Goal: Information Seeking & Learning: Learn about a topic

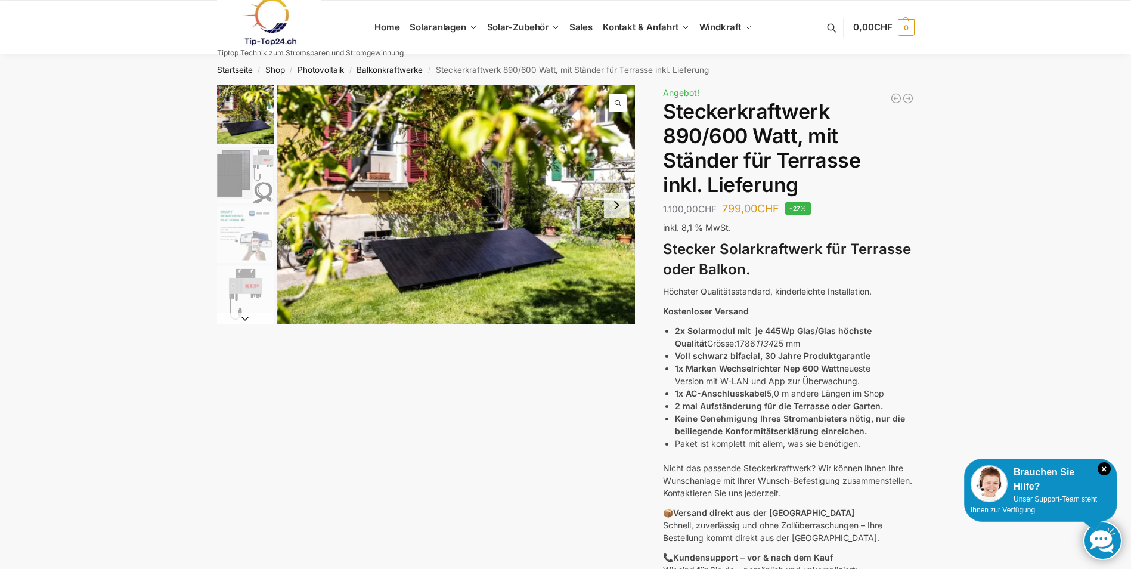
click at [454, 256] on img "1 / 11" at bounding box center [456, 204] width 359 height 239
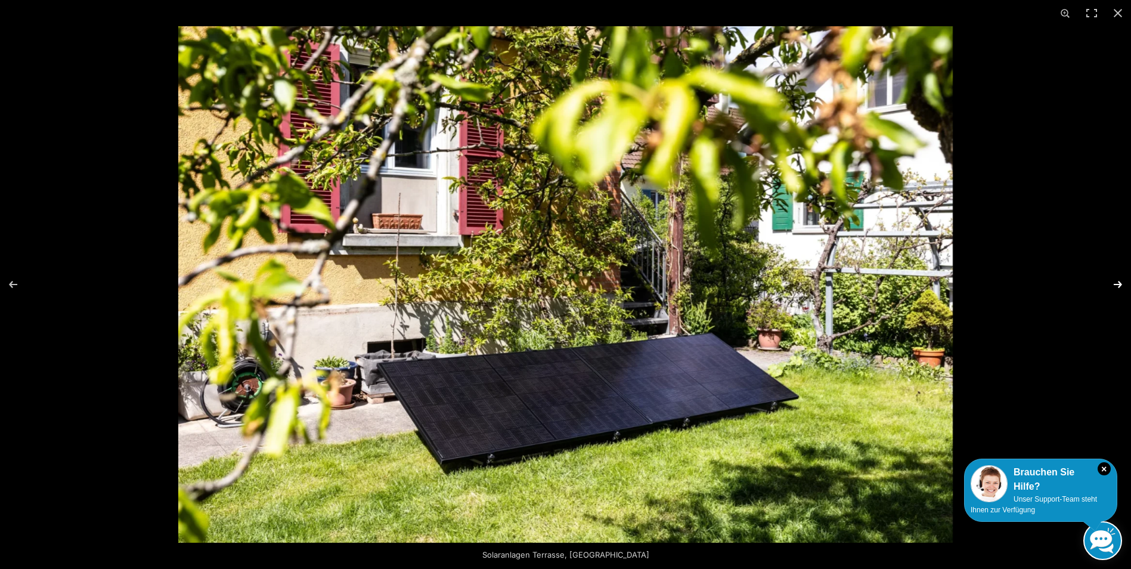
click at [1118, 286] on button "Next (arrow right)" at bounding box center [1110, 285] width 42 height 60
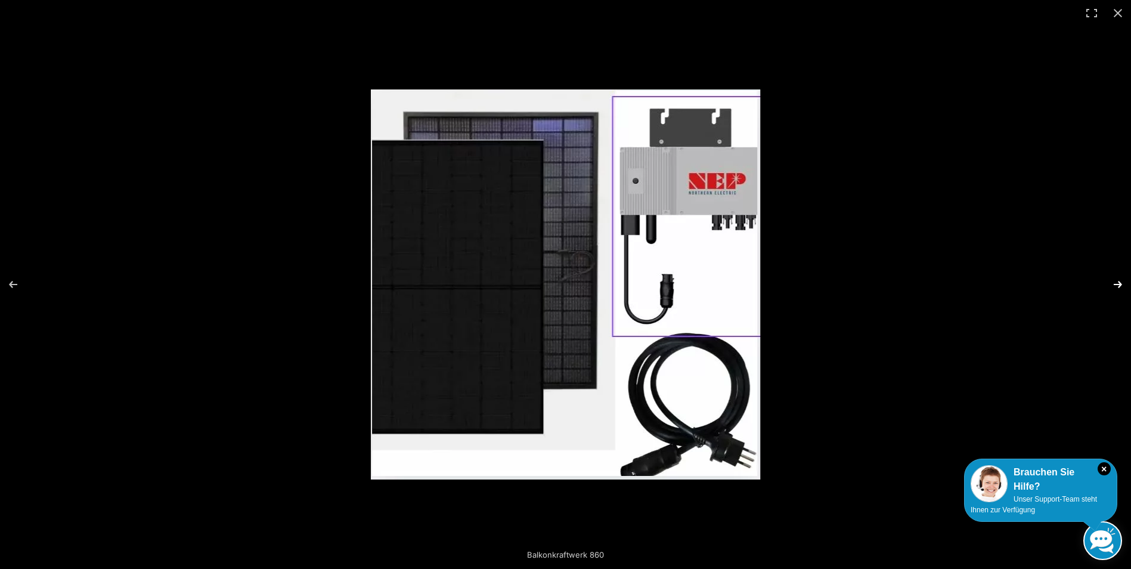
click at [1119, 286] on button "Next (arrow right)" at bounding box center [1110, 285] width 42 height 60
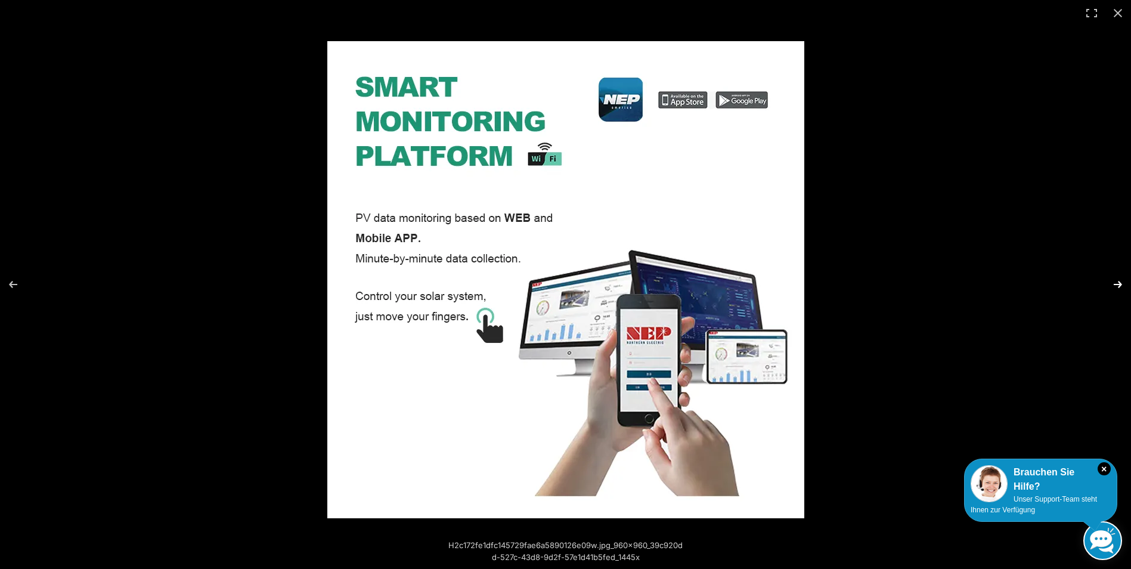
click at [1119, 286] on button "Next (arrow right)" at bounding box center [1110, 285] width 42 height 60
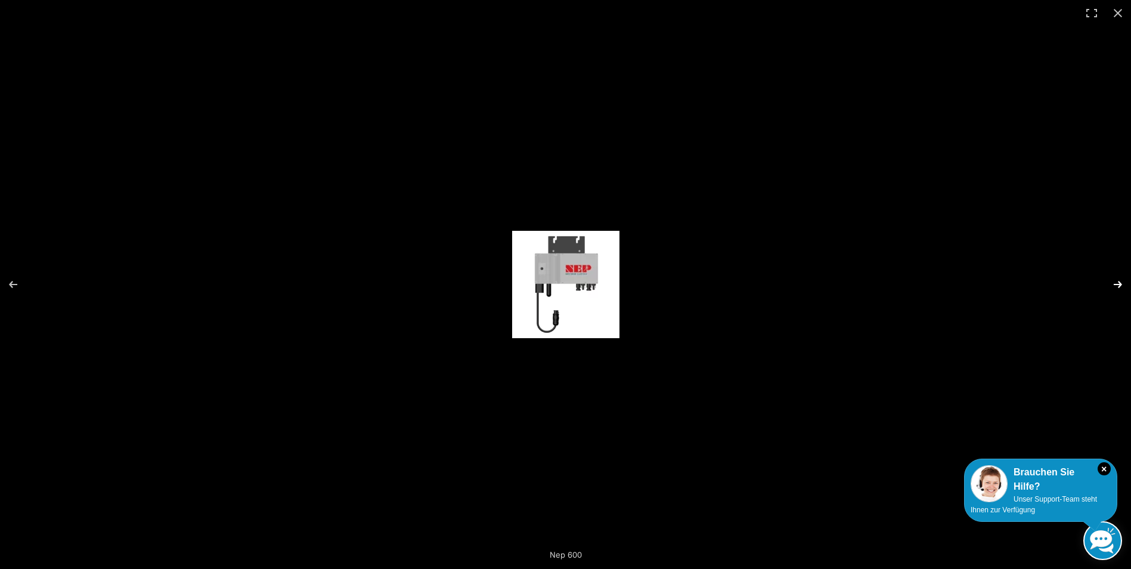
click at [1120, 286] on button "Next (arrow right)" at bounding box center [1110, 285] width 42 height 60
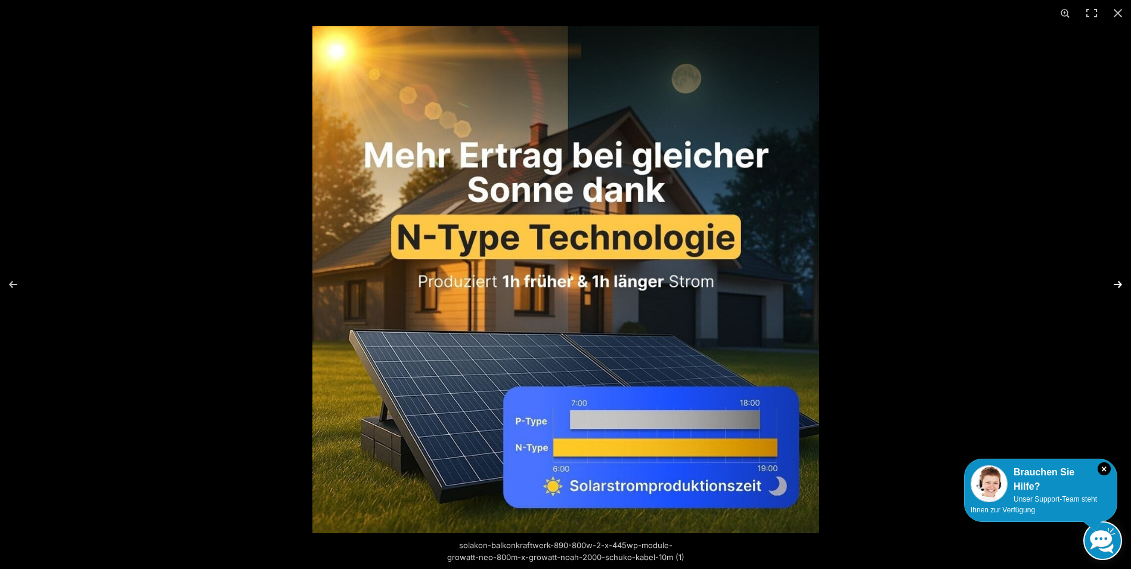
click at [1120, 286] on button "Next (arrow right)" at bounding box center [1110, 285] width 42 height 60
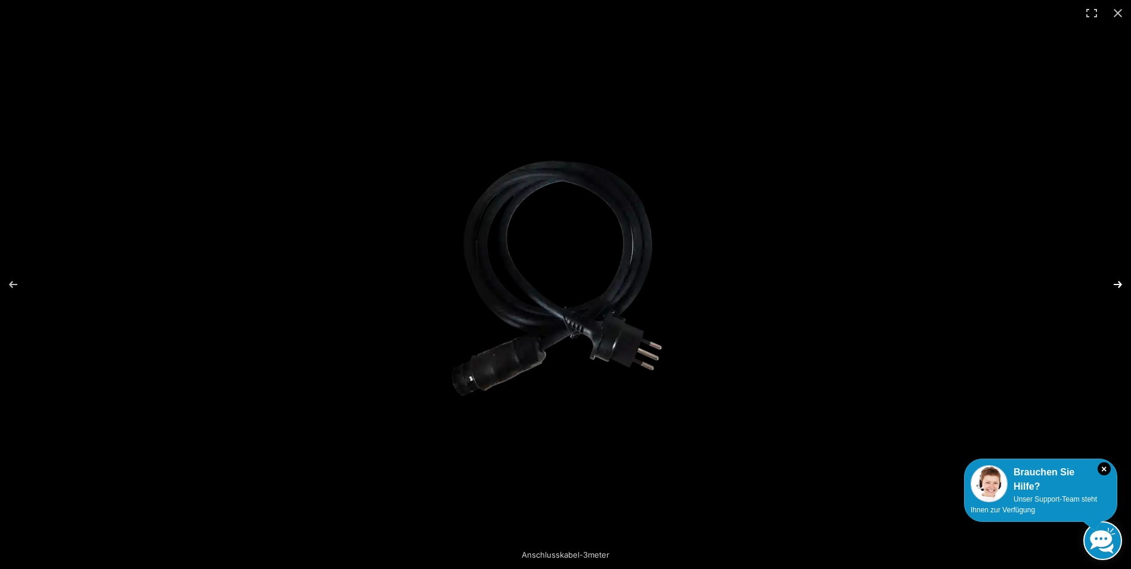
click at [1120, 286] on button "Next (arrow right)" at bounding box center [1110, 285] width 42 height 60
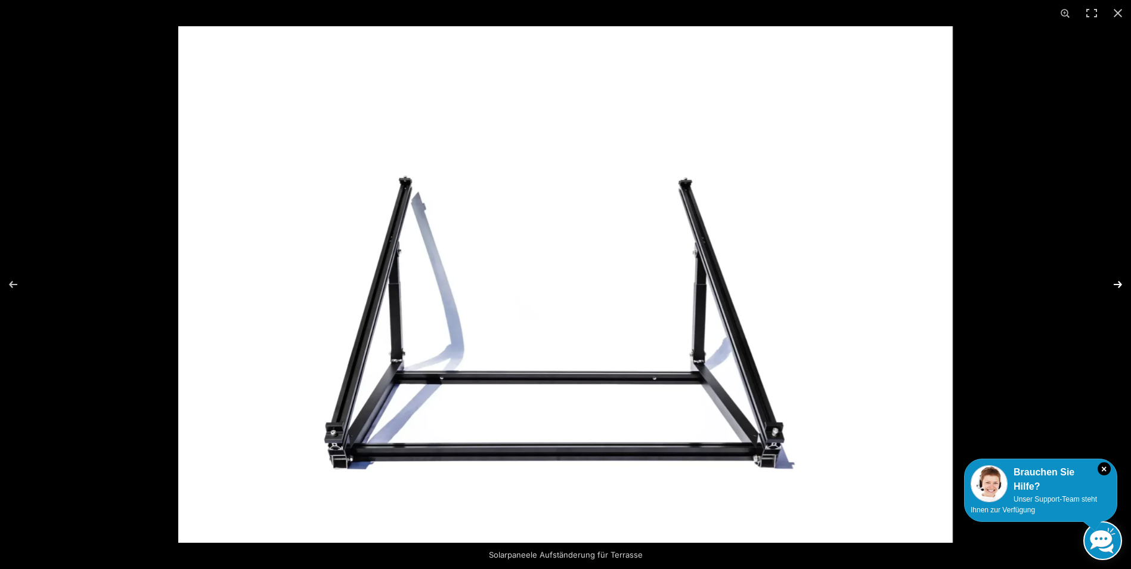
click at [1120, 286] on button "Next (arrow right)" at bounding box center [1110, 285] width 42 height 60
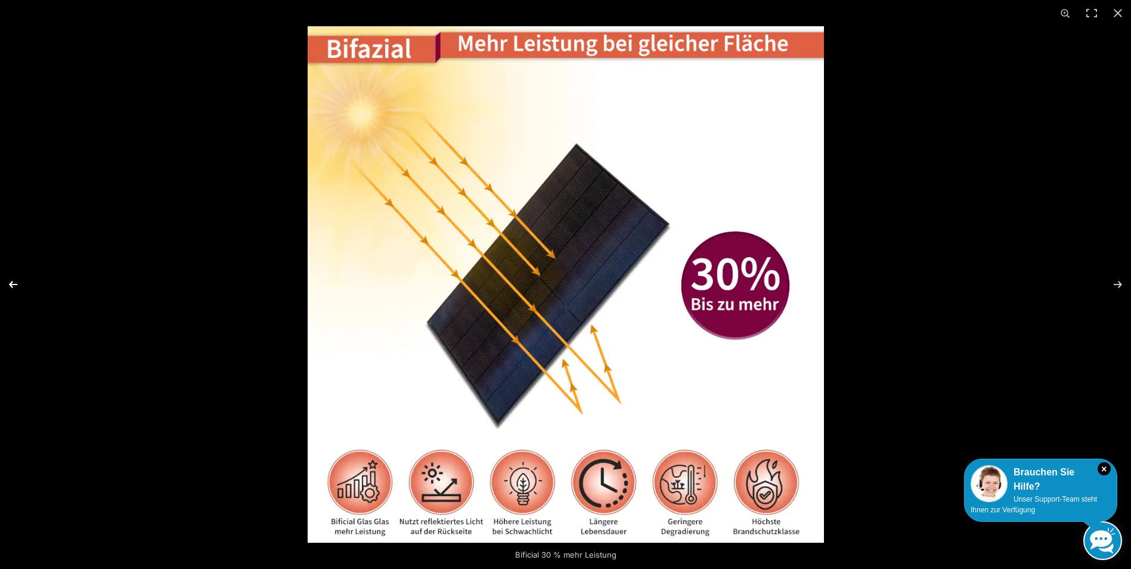
click at [9, 284] on button "Previous (arrow left)" at bounding box center [21, 285] width 42 height 60
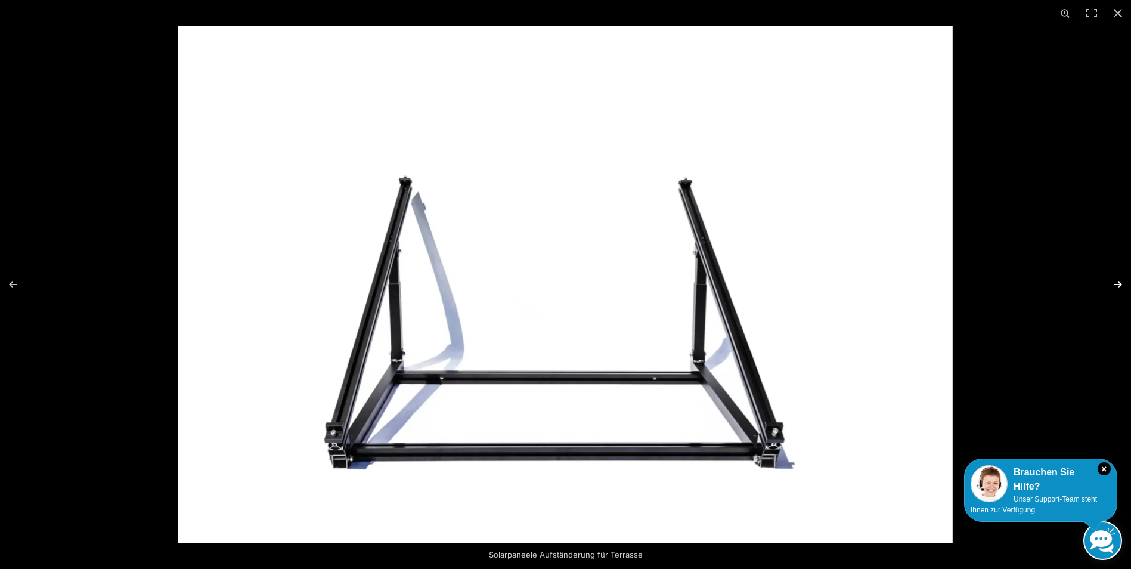
click at [1120, 285] on button "Next (arrow right)" at bounding box center [1110, 285] width 42 height 60
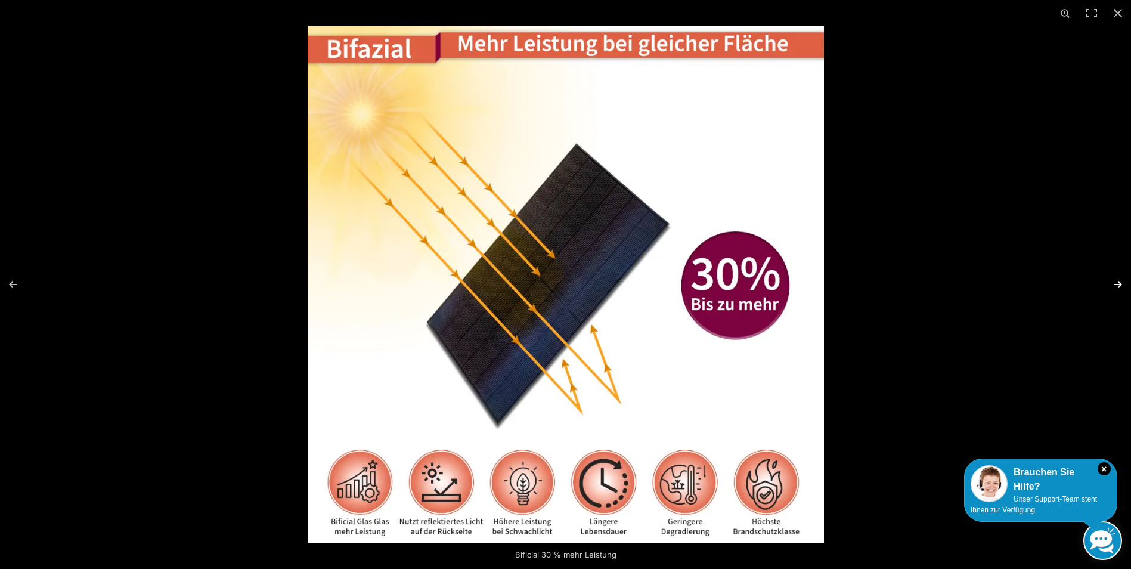
click at [1122, 285] on button "Next (arrow right)" at bounding box center [1110, 285] width 42 height 60
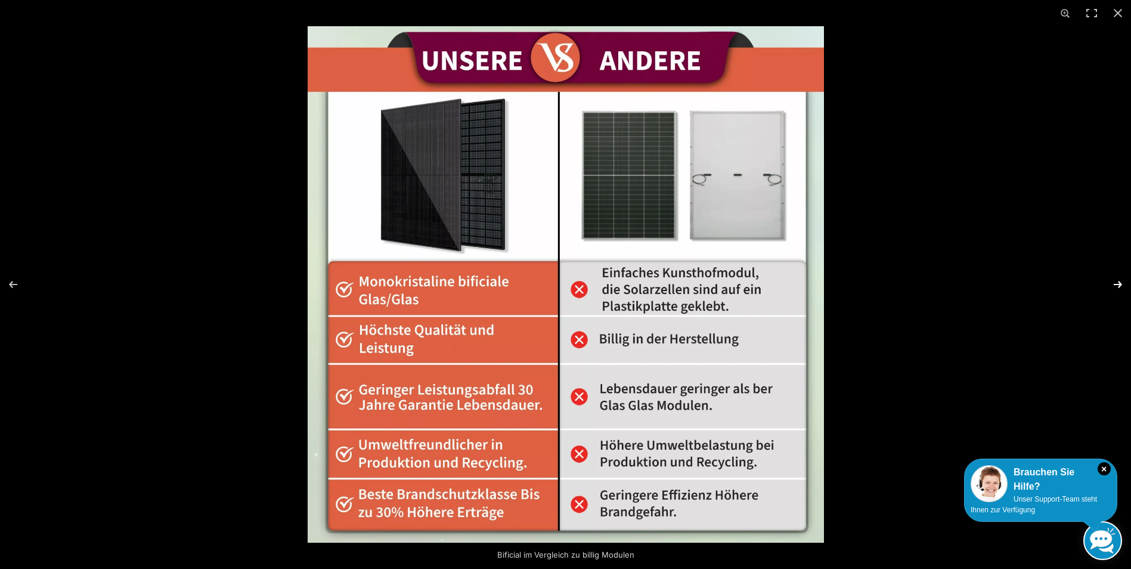
click at [1123, 285] on button "Next (arrow right)" at bounding box center [1110, 285] width 42 height 60
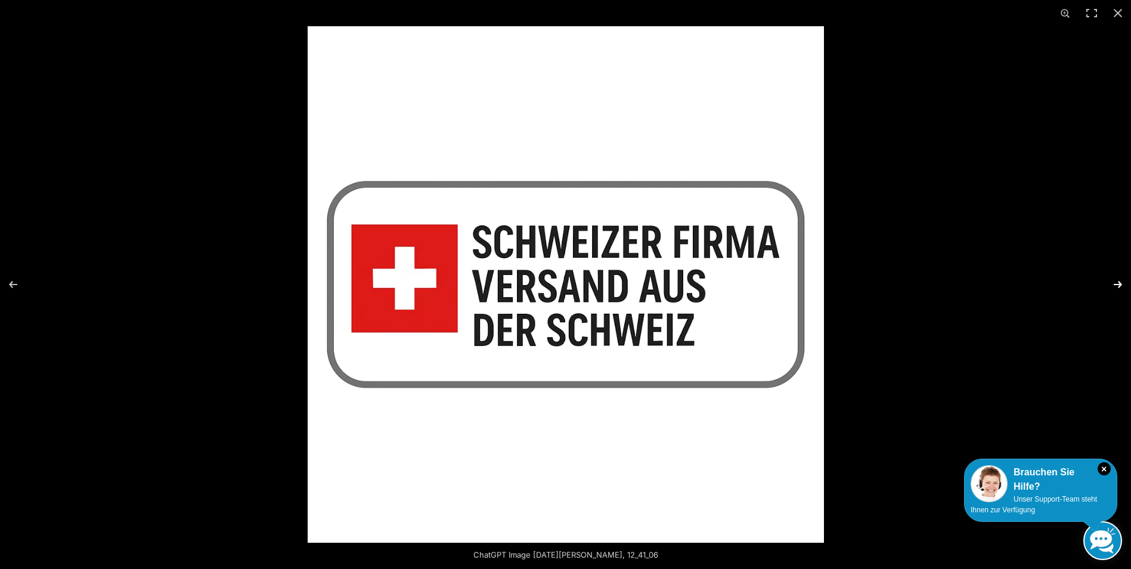
click at [1123, 285] on button "Next (arrow right)" at bounding box center [1110, 285] width 42 height 60
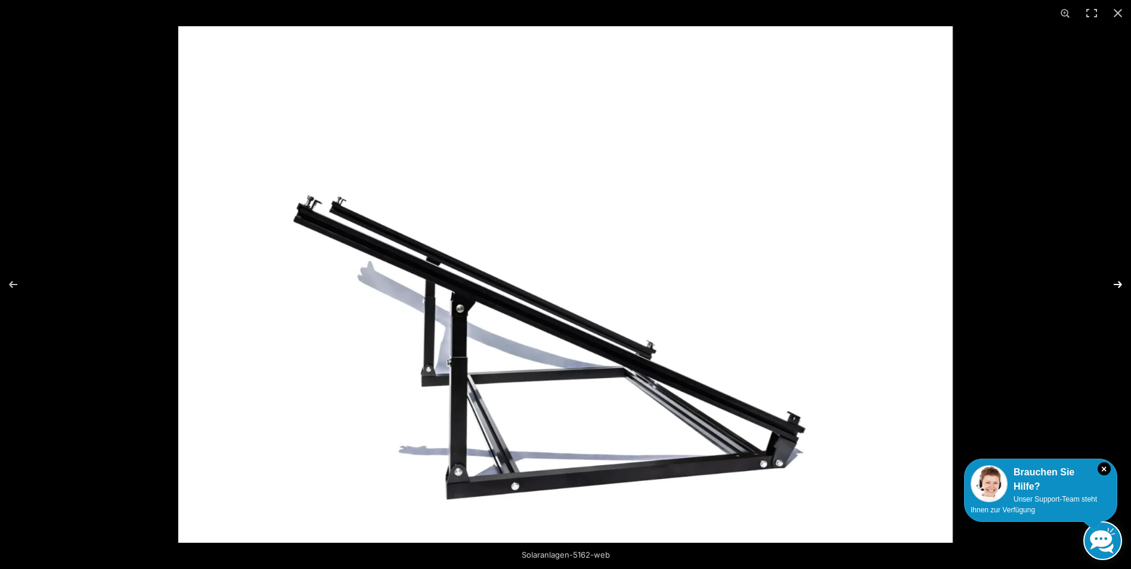
click at [1123, 285] on button "Next (arrow right)" at bounding box center [1110, 285] width 42 height 60
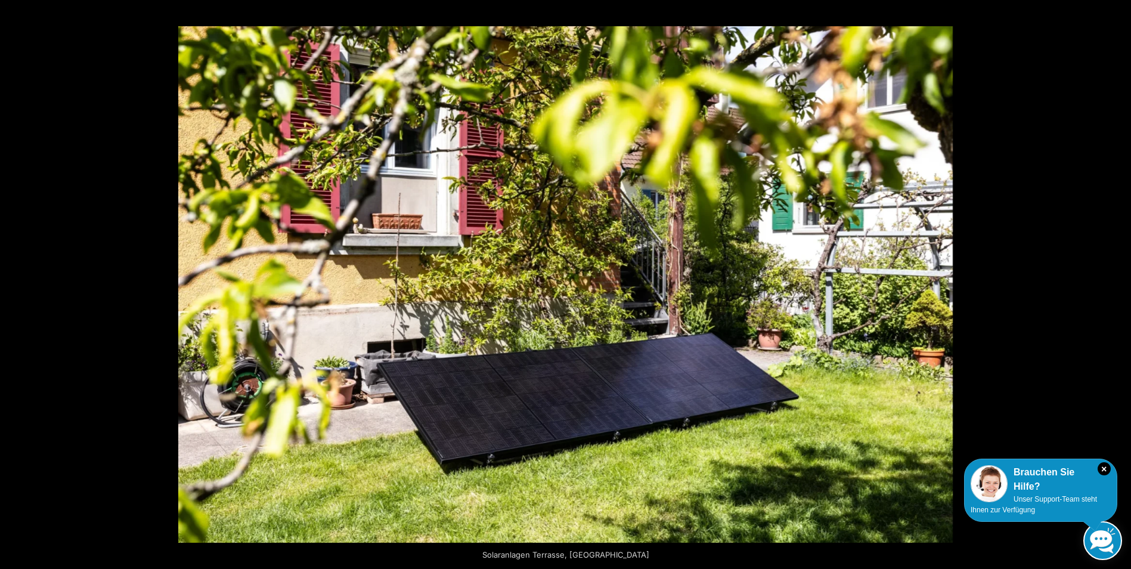
click at [1123, 285] on button "Next (arrow right)" at bounding box center [1110, 285] width 42 height 60
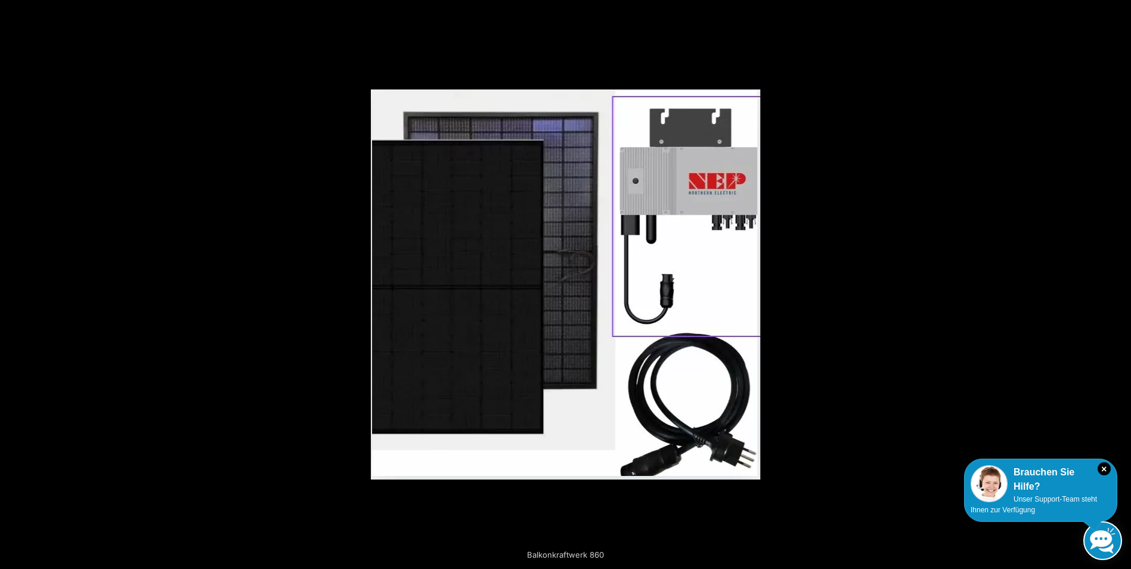
click at [1123, 285] on button "Next (arrow right)" at bounding box center [1110, 285] width 42 height 60
